Goal: Task Accomplishment & Management: Use online tool/utility

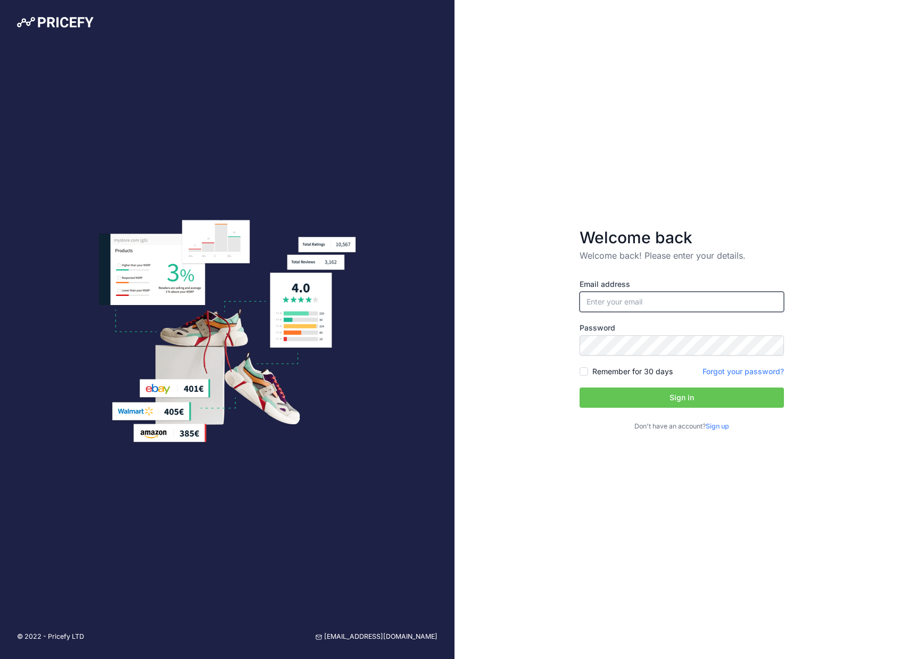
type input "[PERSON_NAME][EMAIL_ADDRESS][DOMAIN_NAME]"
click at [682, 397] on button "Sign in" at bounding box center [681, 397] width 204 height 20
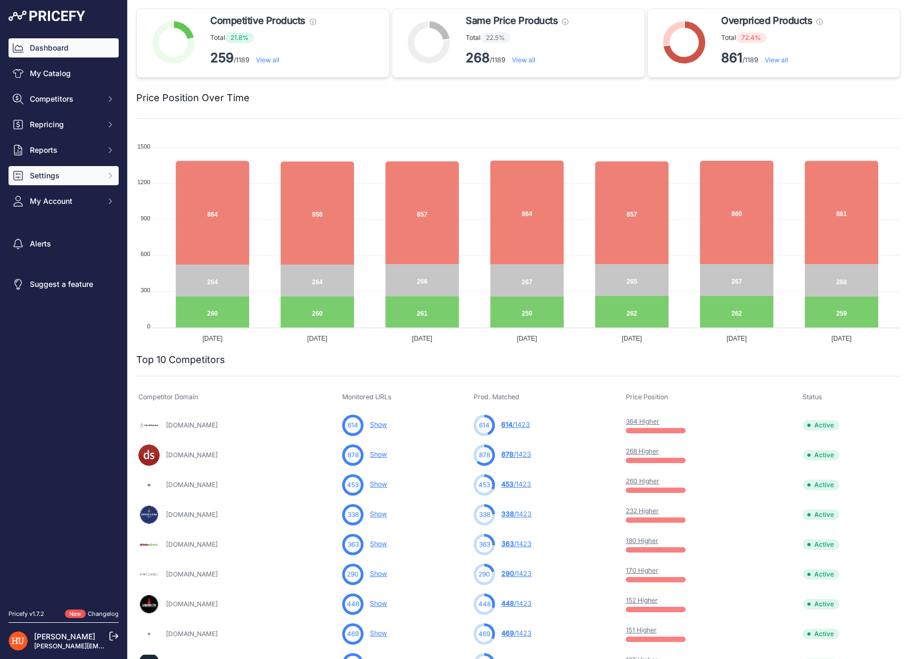
click at [45, 180] on span "Settings" at bounding box center [65, 175] width 70 height 11
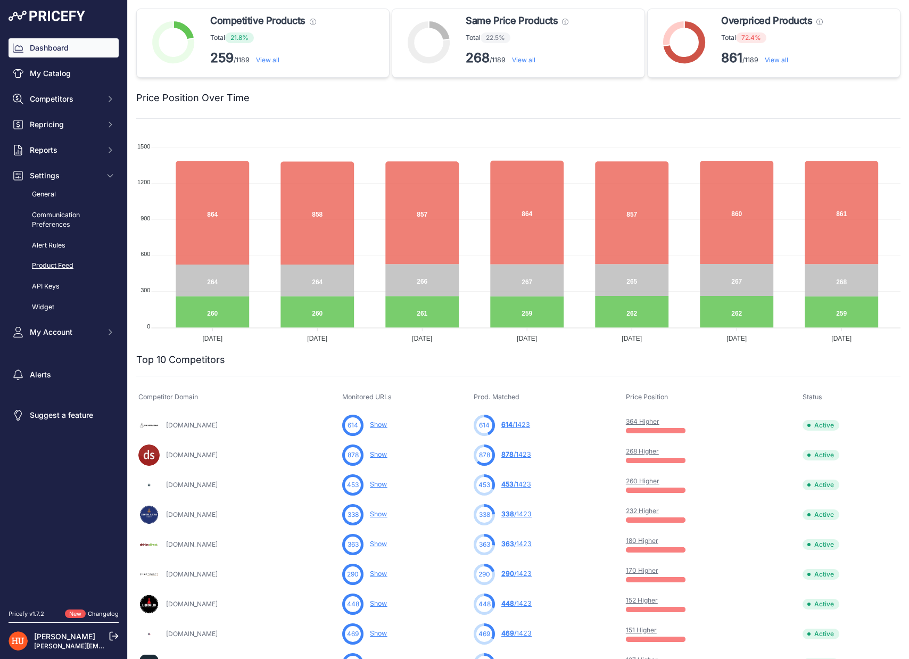
click at [56, 265] on link "Product Feed" at bounding box center [64, 265] width 110 height 19
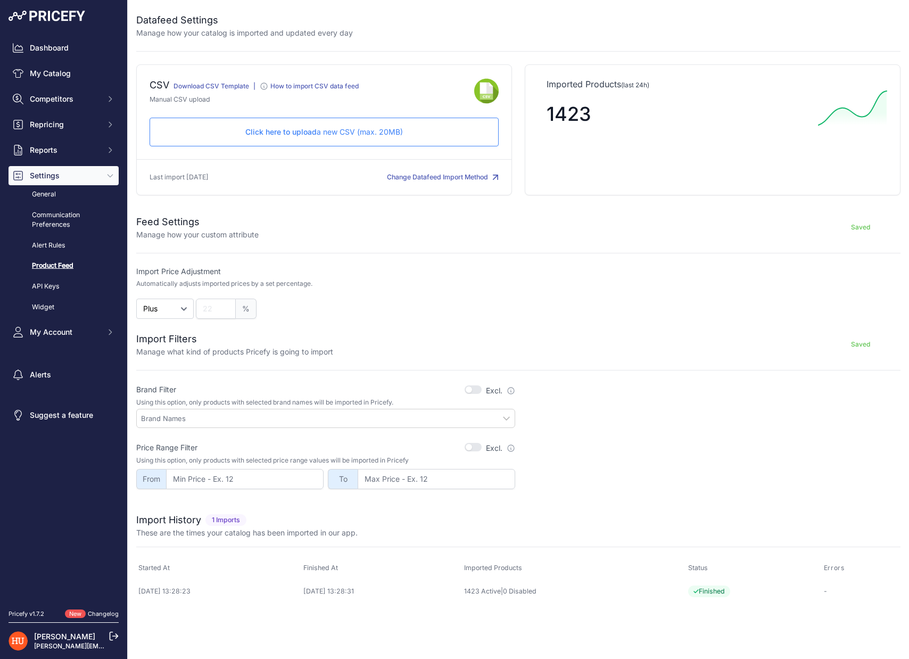
click at [261, 136] on span "Click here to upload" at bounding box center [280, 131] width 71 height 9
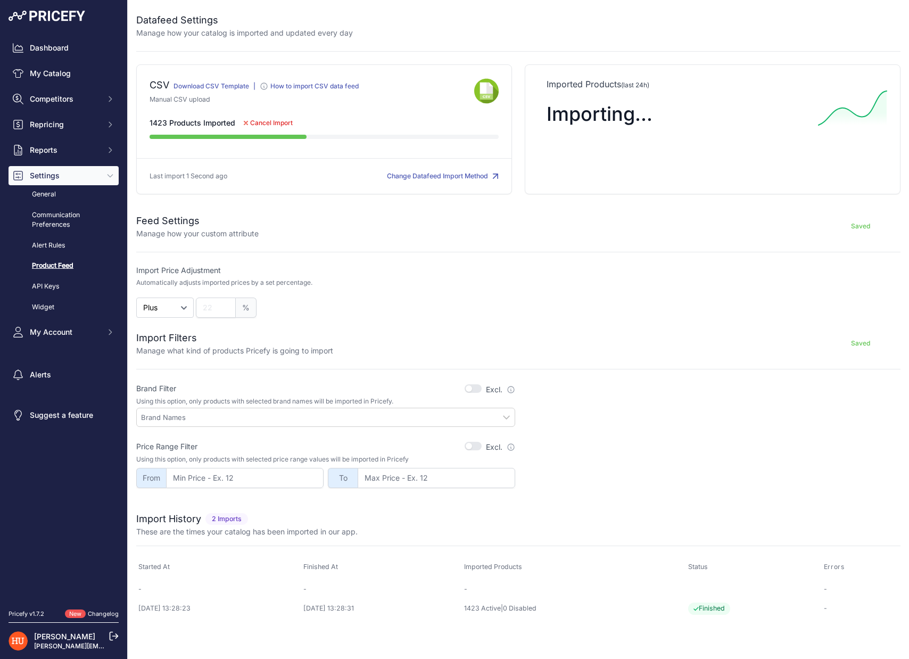
click at [279, 127] on span "Cancel Import" at bounding box center [271, 123] width 43 height 9
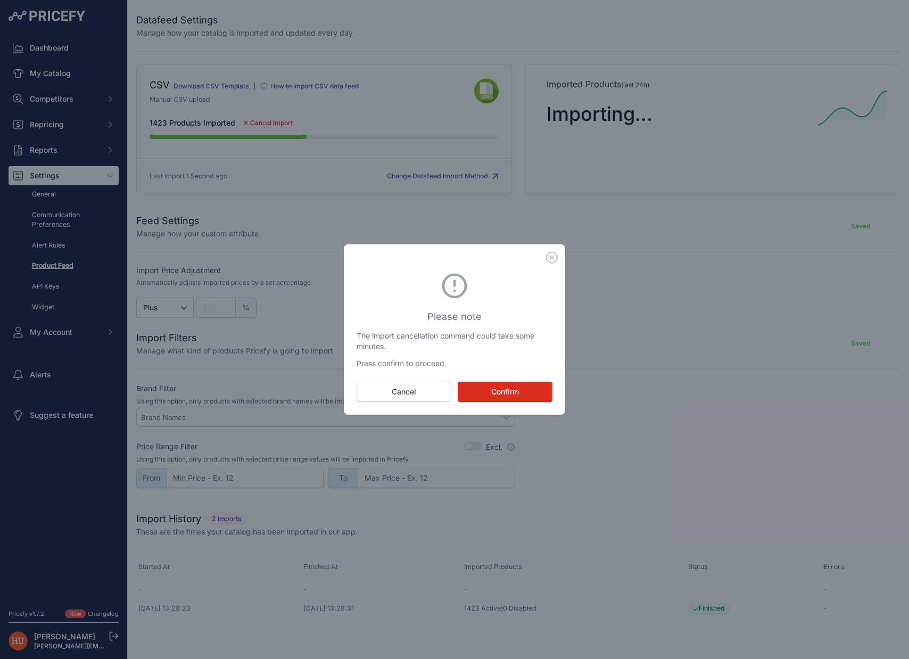
click at [500, 388] on button "Confirm" at bounding box center [505, 392] width 95 height 20
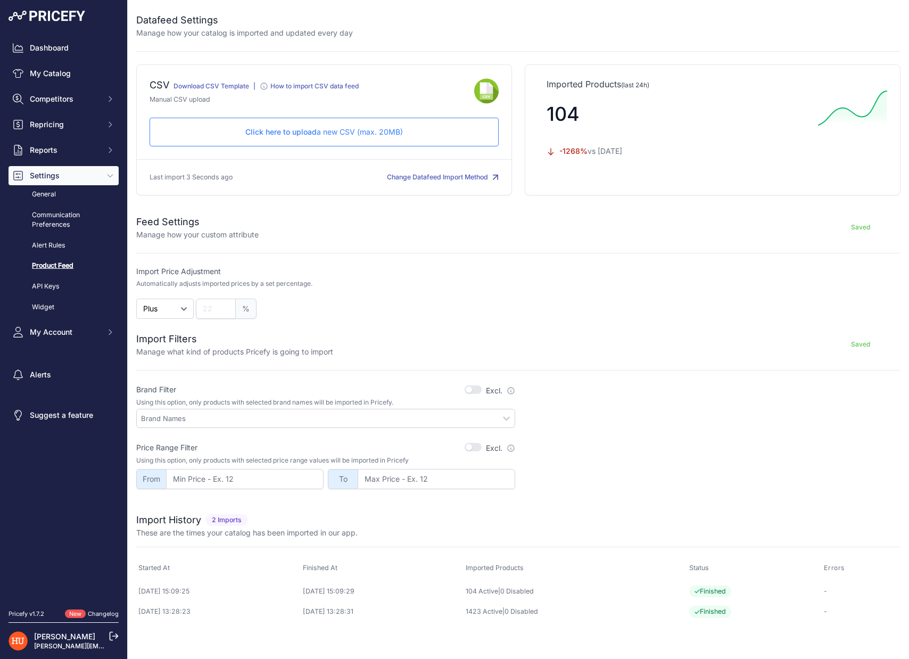
click at [474, 183] on button "Change Datafeed Import Method" at bounding box center [443, 177] width 112 height 10
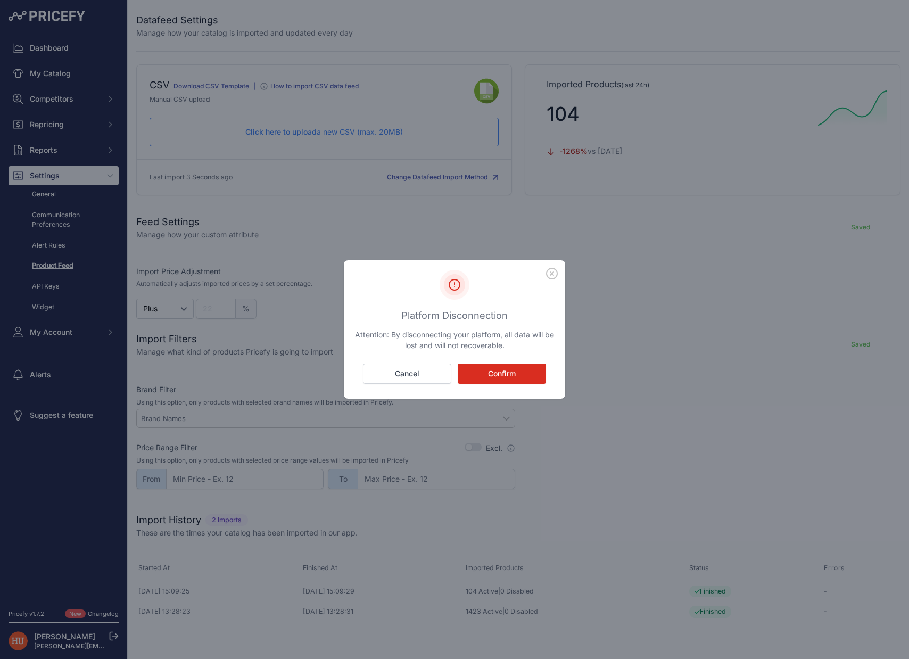
click at [490, 374] on button "Confirm" at bounding box center [502, 373] width 88 height 20
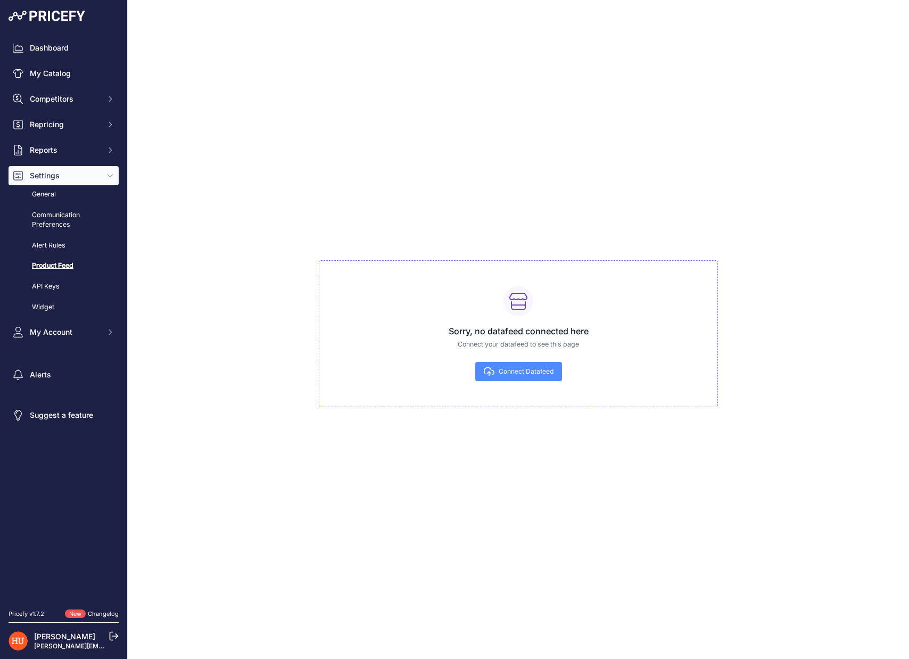
click at [504, 374] on span "Connect Datafeed" at bounding box center [526, 371] width 55 height 9
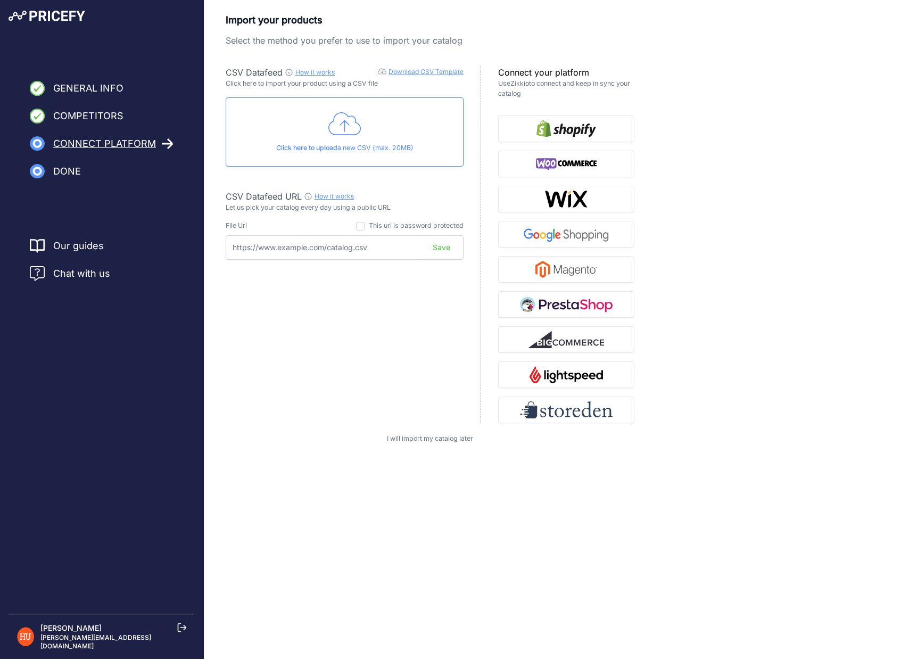
click at [340, 134] on icon at bounding box center [344, 124] width 33 height 27
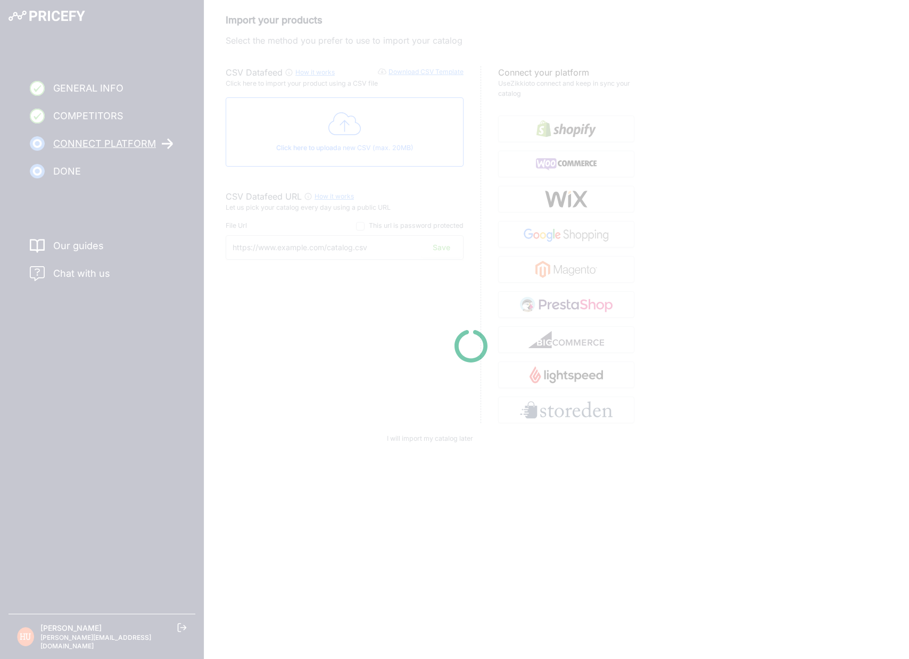
type input "https://csv.pricefy.io/merchant/manual_csv/7578/2025_08_28_15_43_MANUAL_CSV_757…"
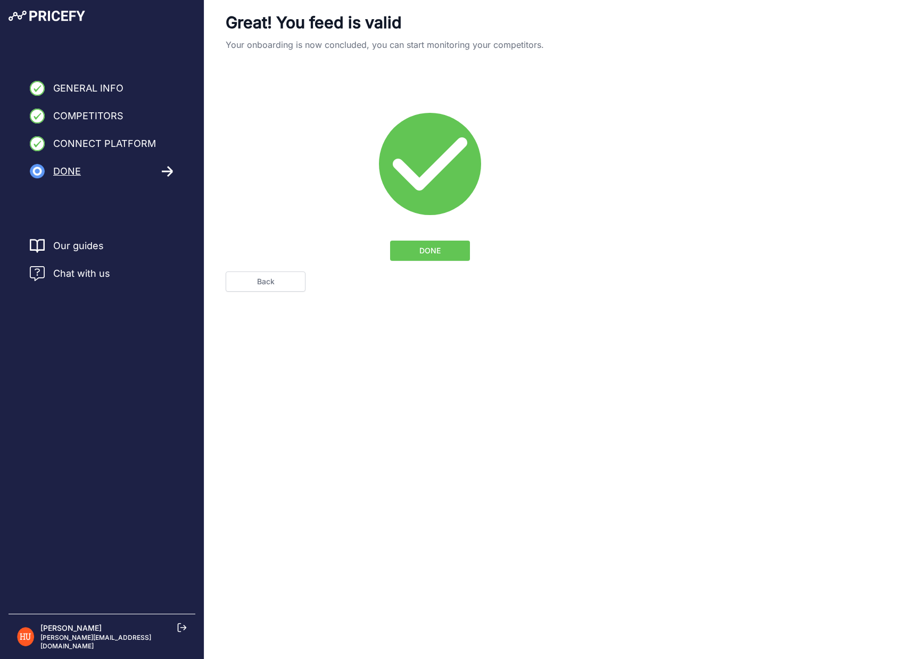
click at [408, 254] on button "DONE" at bounding box center [430, 251] width 80 height 20
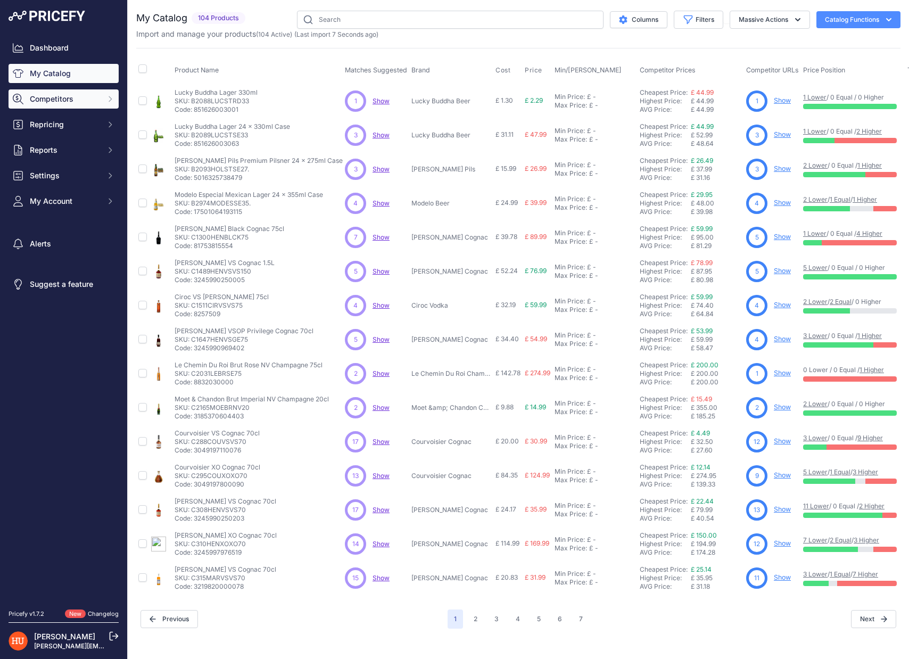
click at [110, 99] on icon "Sidebar" at bounding box center [110, 99] width 9 height 9
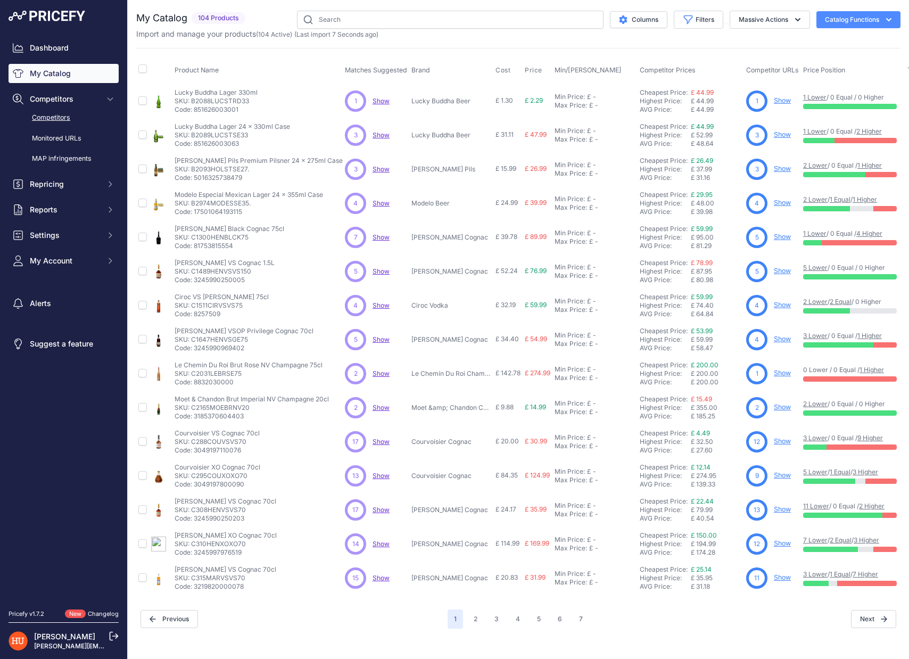
click at [100, 117] on link "Competitors" at bounding box center [64, 118] width 110 height 19
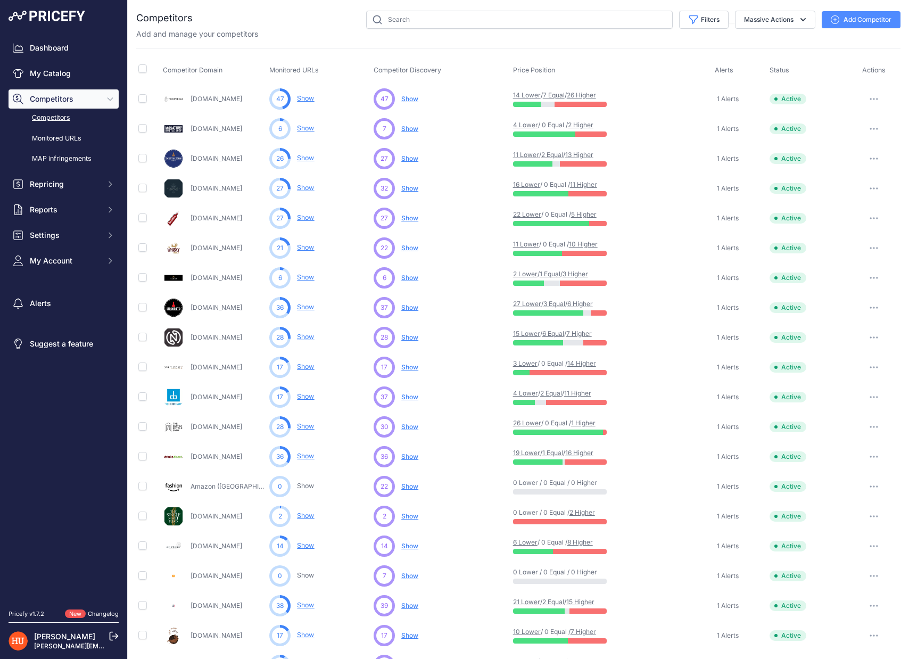
click at [77, 61] on div "Dashboard My Catalog Competitors Competitors Monitored URLs MAP infringements R…" at bounding box center [64, 154] width 110 height 232
click at [76, 52] on link "Dashboard" at bounding box center [64, 47] width 110 height 19
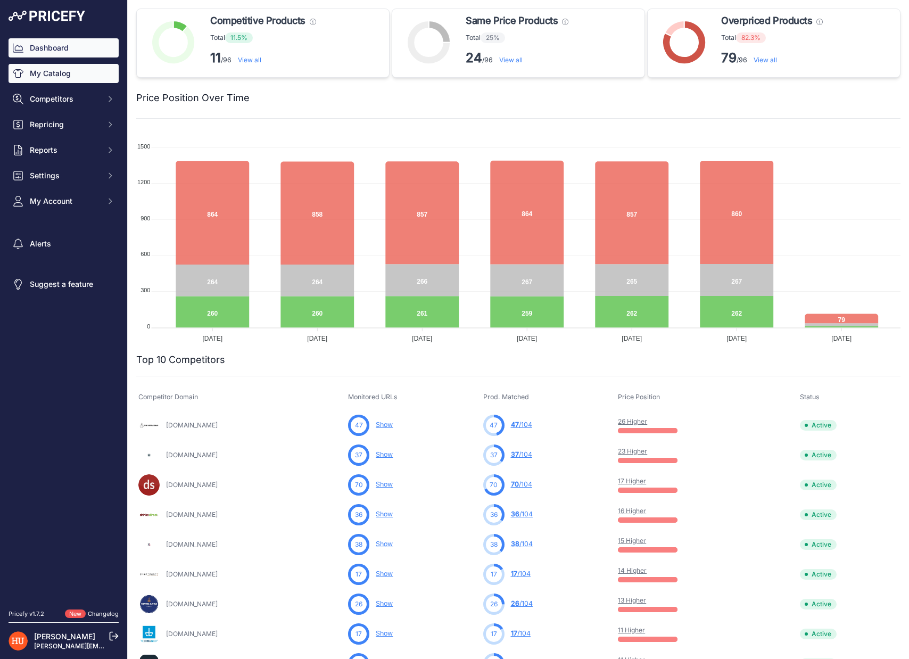
click at [78, 71] on link "My Catalog" at bounding box center [64, 73] width 110 height 19
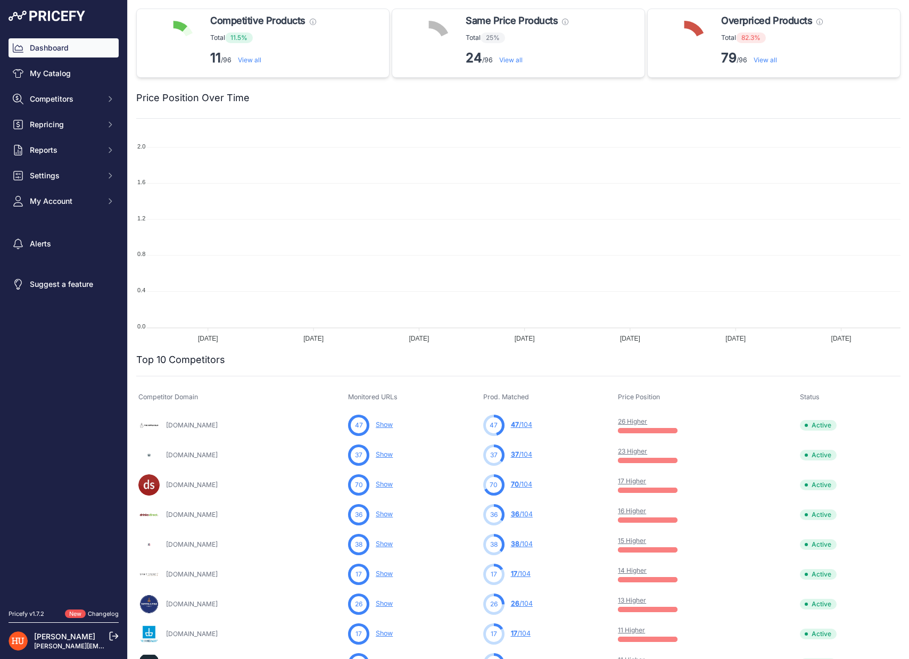
click at [22, 59] on div "Dashboard My Catalog Competitors Competitors Monitored URLs MAP infringements R…" at bounding box center [64, 124] width 110 height 172
